Goal: Book appointment/travel/reservation

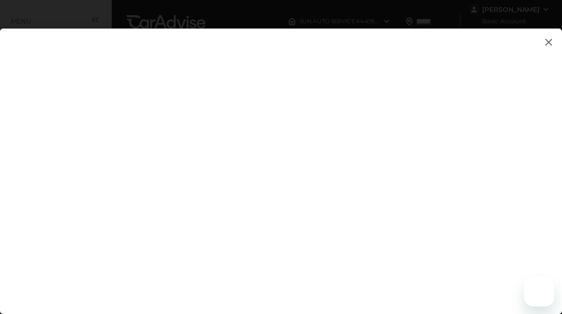
click at [550, 41] on img at bounding box center [548, 42] width 11 height 12
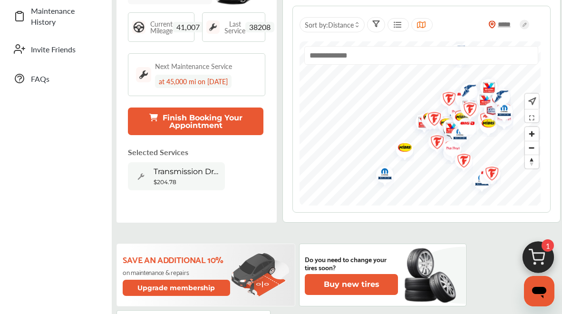
scroll to position [250, 0]
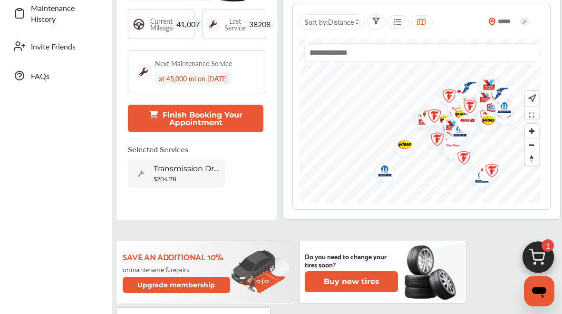
click at [537, 258] on img at bounding box center [539, 260] width 46 height 46
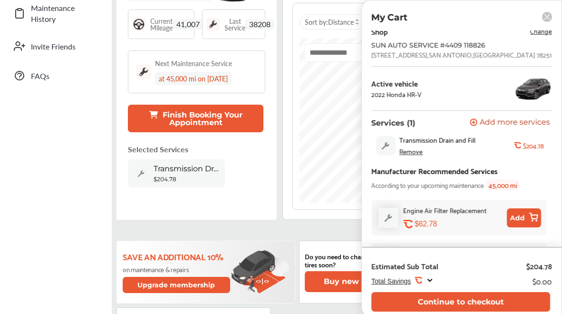
scroll to position [0, 0]
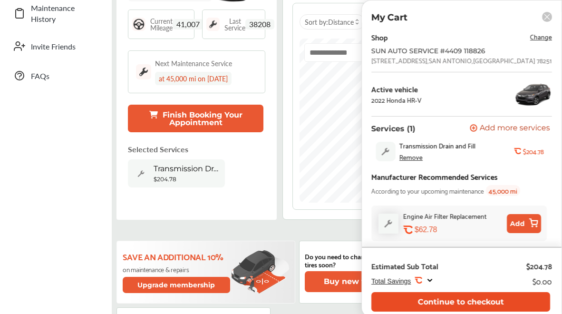
click at [455, 299] on button "Continue to checkout" at bounding box center [461, 302] width 179 height 20
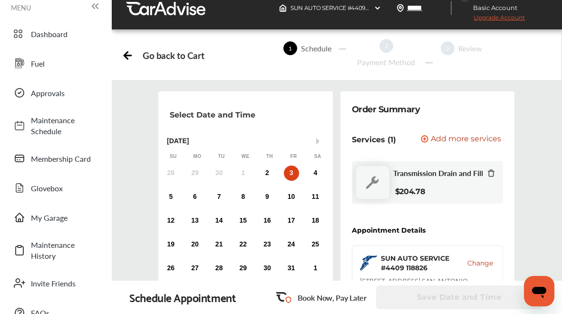
scroll to position [20, 0]
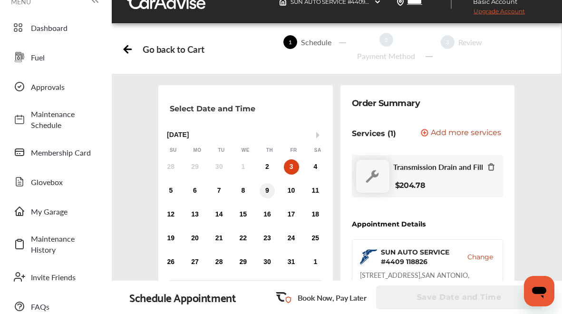
click at [268, 193] on div "9" at bounding box center [267, 190] width 15 height 15
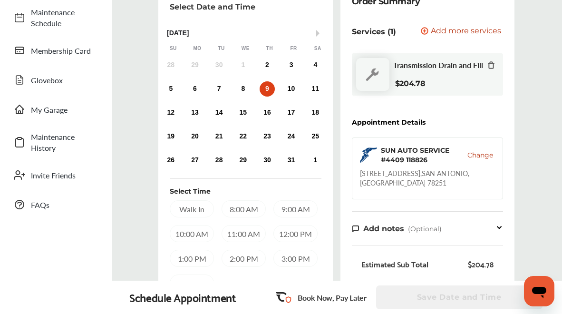
scroll to position [125, 0]
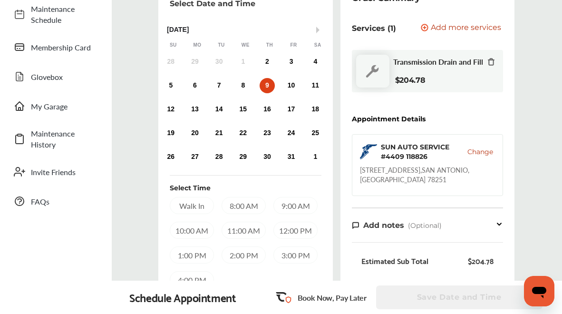
click at [205, 206] on div "Walk In" at bounding box center [192, 205] width 44 height 17
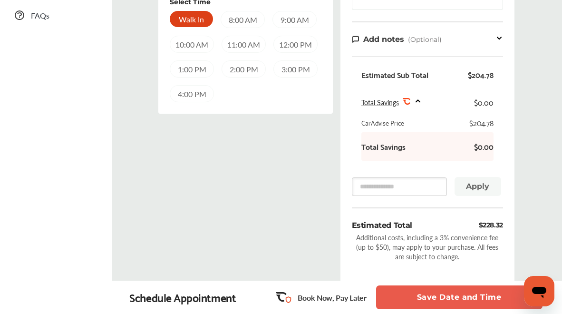
scroll to position [309, 0]
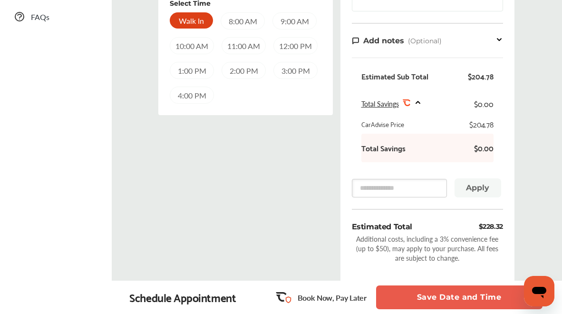
click at [390, 108] on span "Total Savings" at bounding box center [381, 104] width 38 height 10
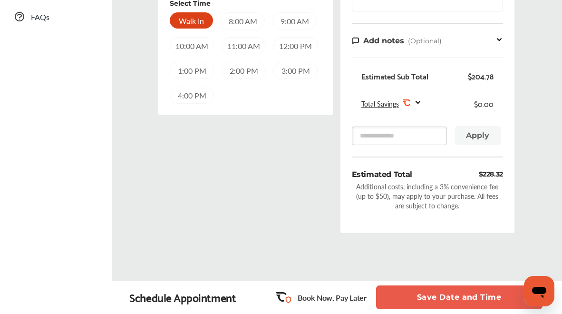
click at [390, 108] on span "Total Savings" at bounding box center [381, 104] width 38 height 10
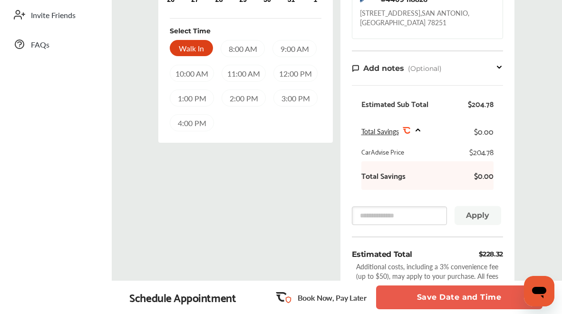
scroll to position [236, 0]
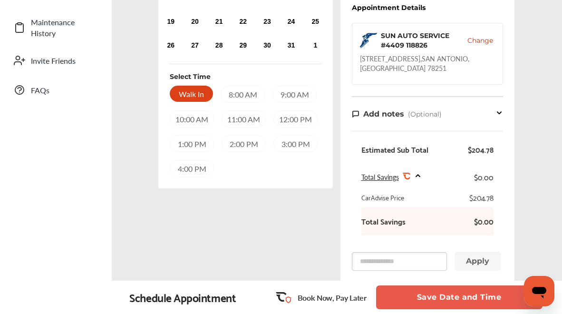
click at [394, 113] on span "Add notes" at bounding box center [384, 113] width 41 height 9
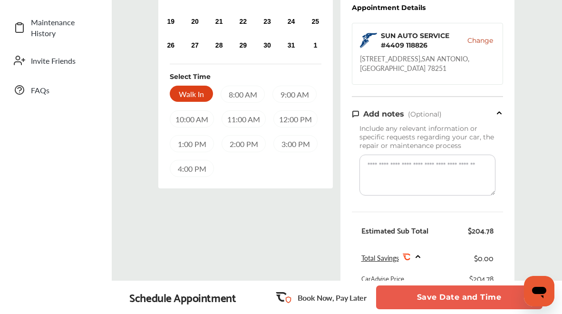
click at [394, 112] on span "Add notes" at bounding box center [384, 113] width 41 height 9
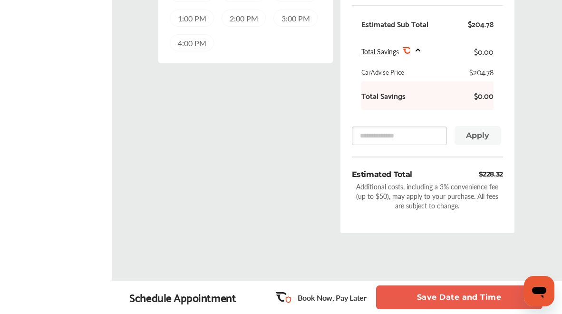
scroll to position [212, 0]
